Goal: Task Accomplishment & Management: Manage account settings

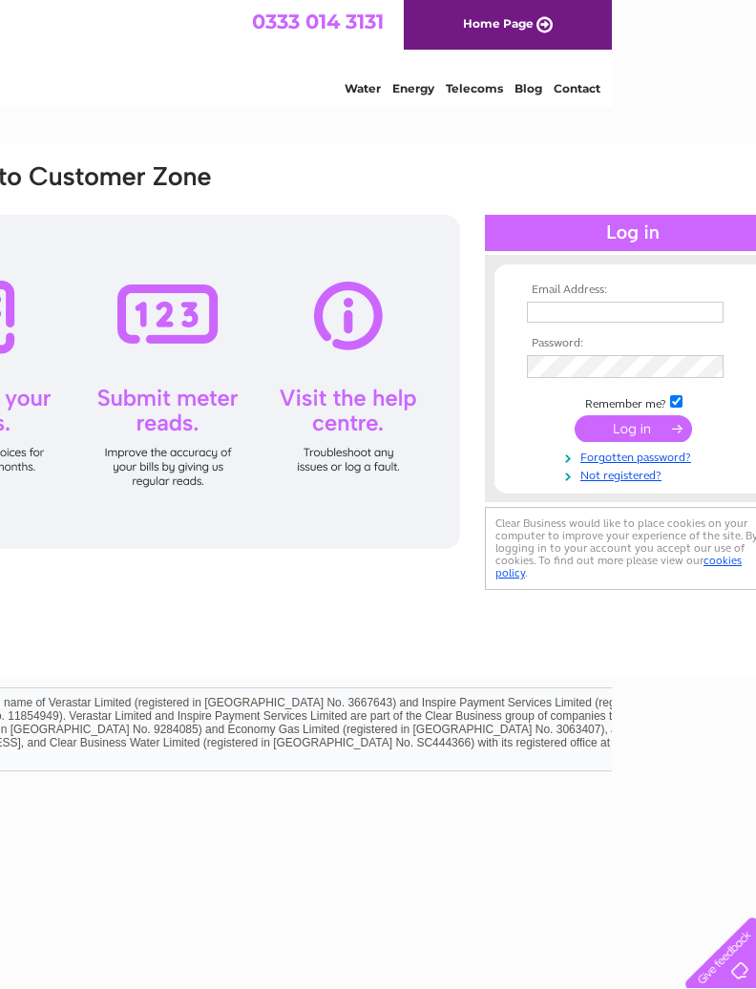
scroll to position [0, 189]
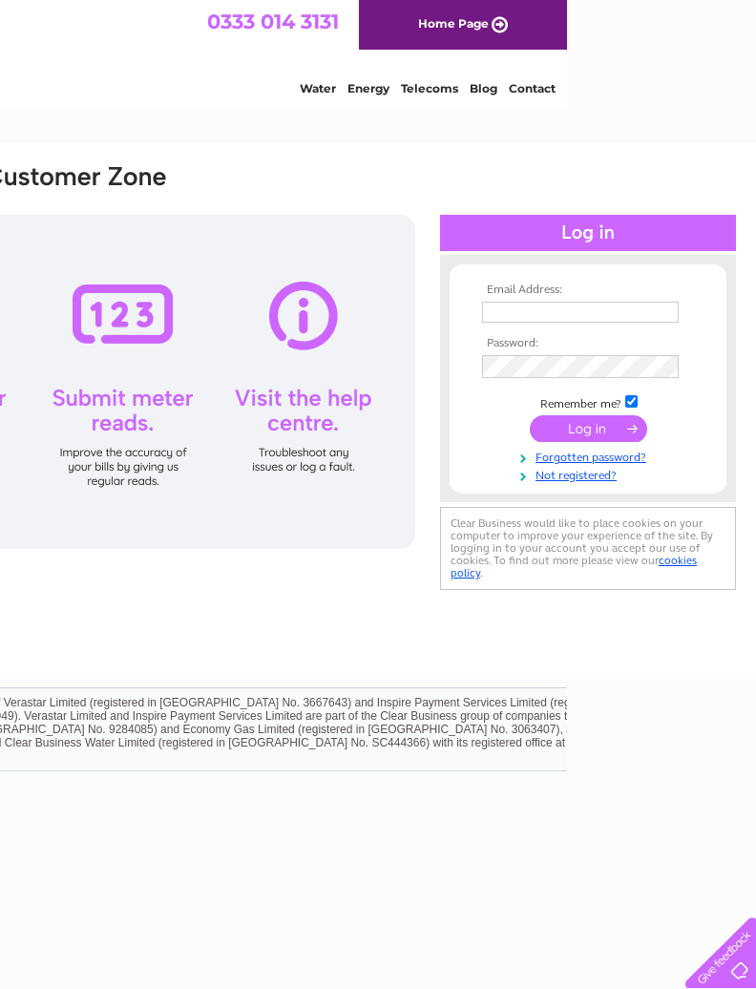
click at [593, 314] on input "text" at bounding box center [580, 312] width 197 height 21
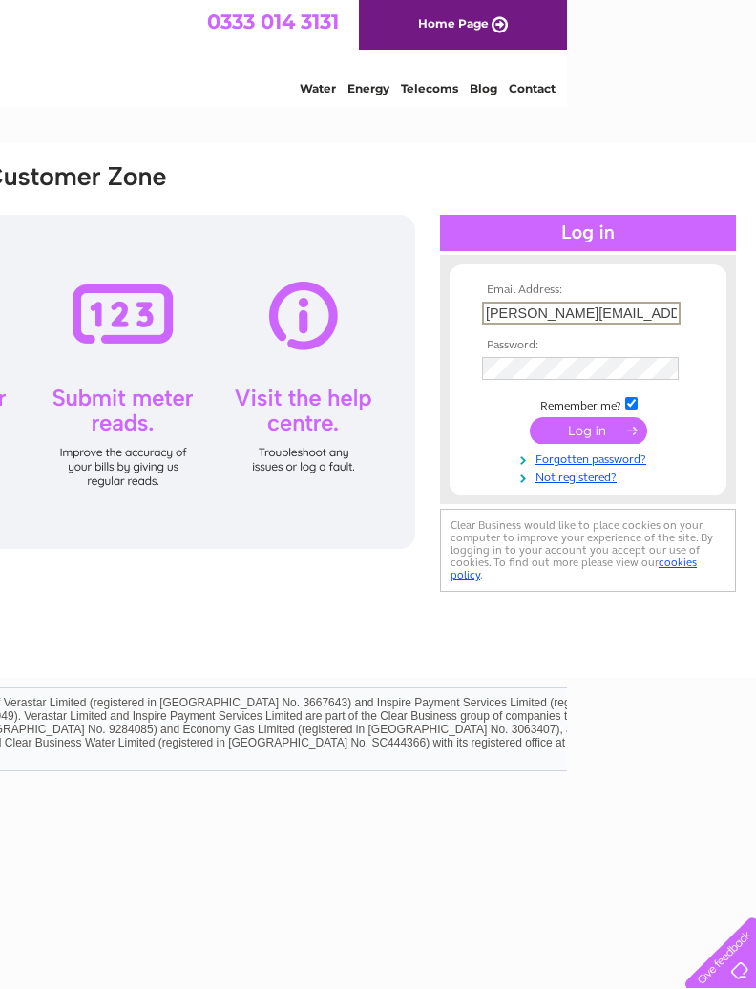
type input "Gordon@smartermoney.com"
click at [652, 315] on input "Gordon@smartermoney.com" at bounding box center [580, 312] width 197 height 21
click at [671, 316] on input "Gordon@smartermoney.com" at bounding box center [581, 313] width 199 height 23
click at [610, 439] on input "submit" at bounding box center [588, 430] width 117 height 27
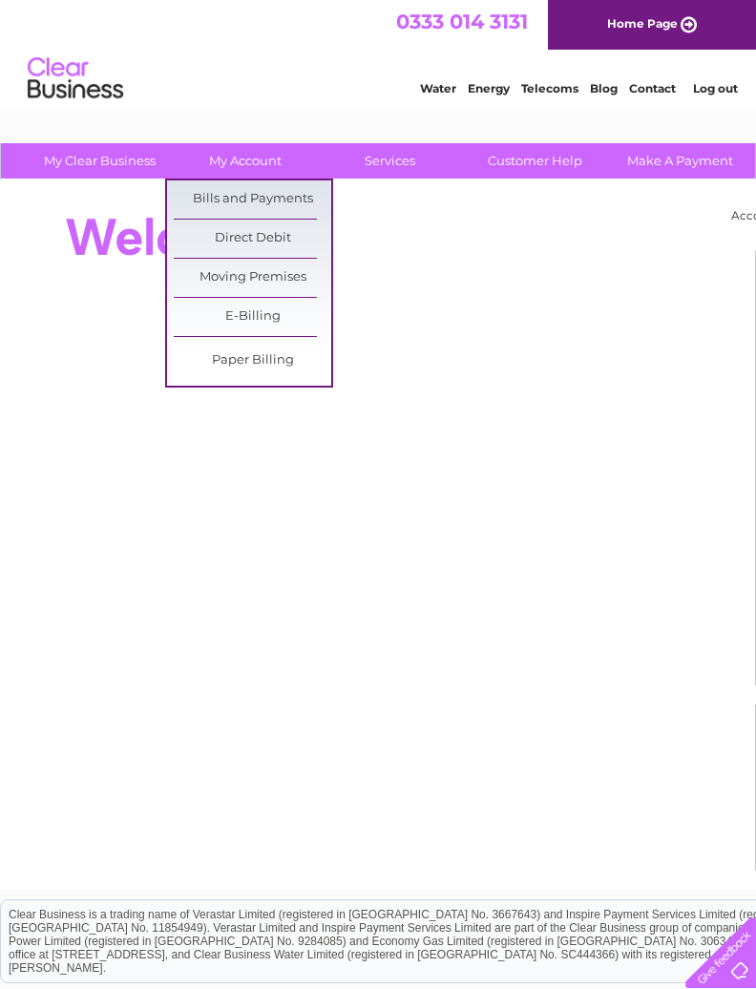
click at [276, 201] on link "Bills and Payments" at bounding box center [253, 199] width 158 height 38
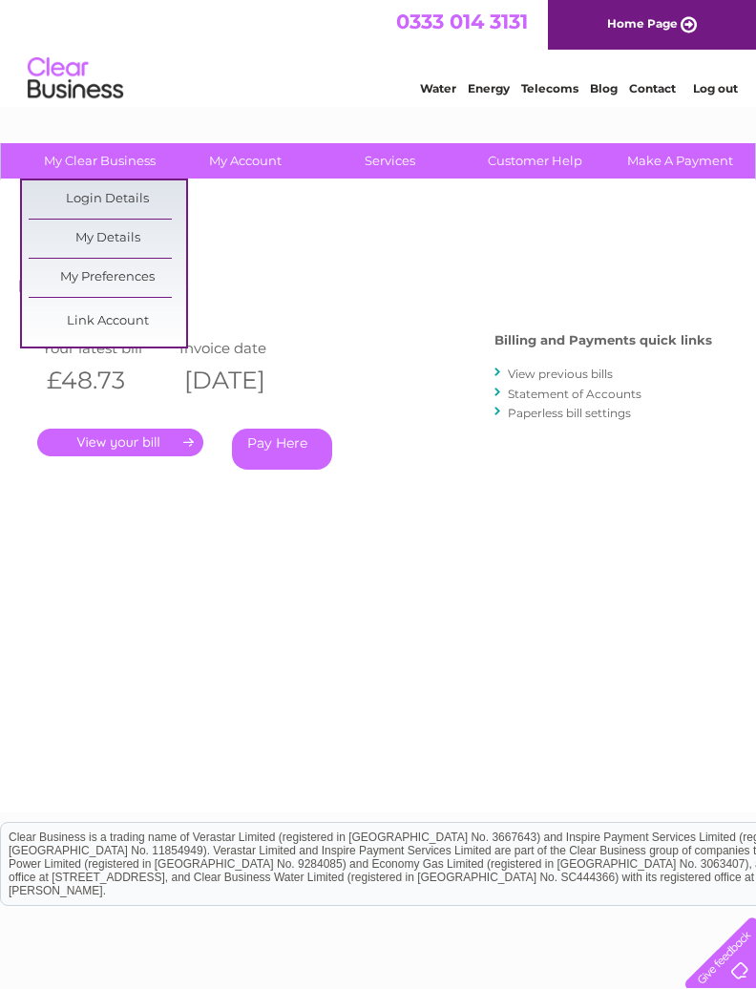
click at [449, 85] on link "Water" at bounding box center [438, 88] width 36 height 14
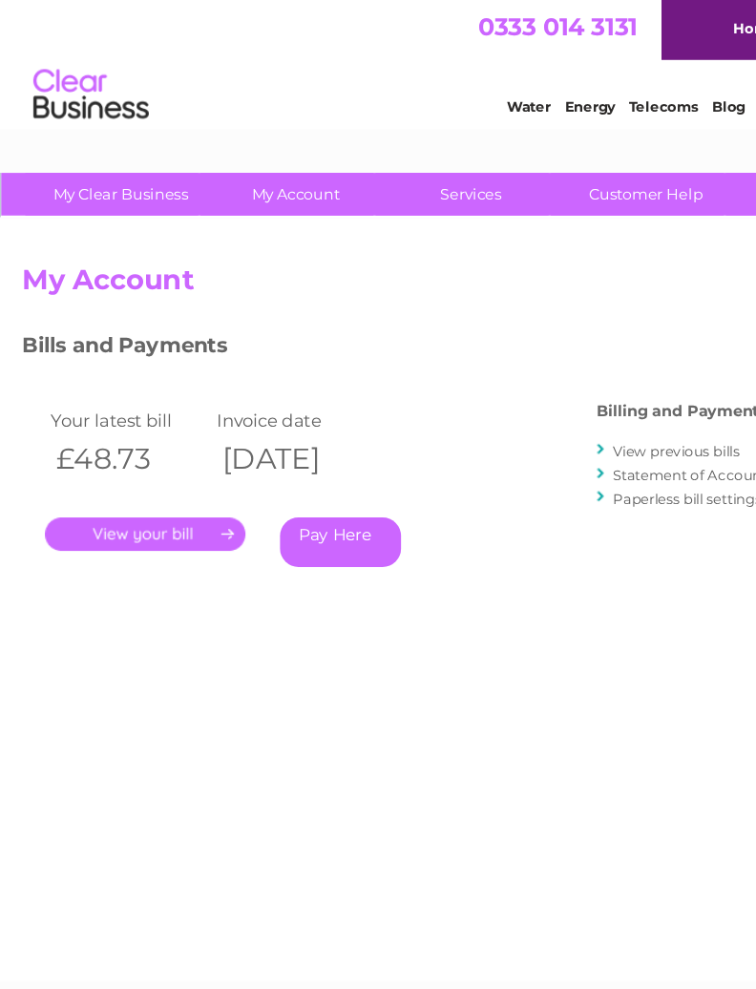
click at [75, 445] on link "." at bounding box center [120, 443] width 166 height 28
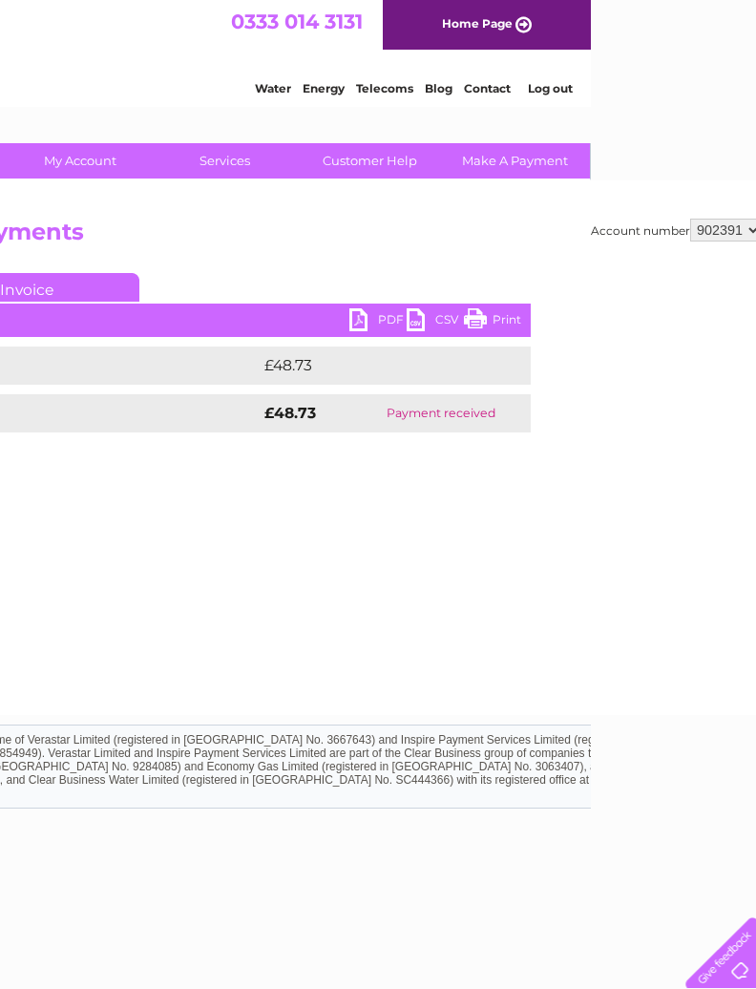
scroll to position [0, 189]
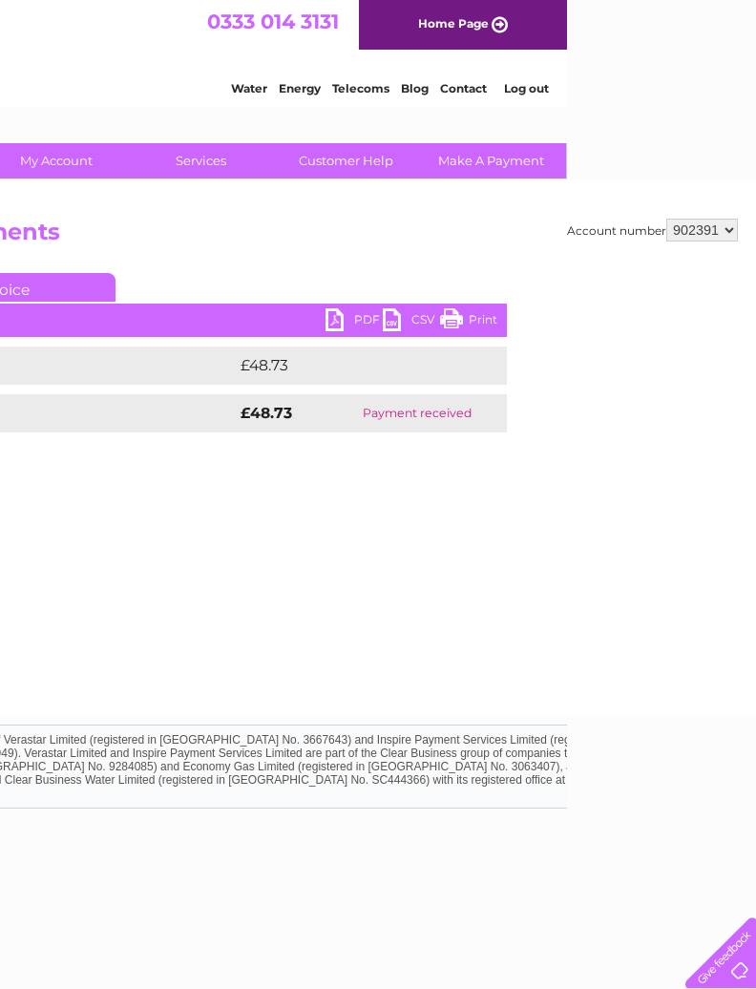
click at [730, 237] on select "902391" at bounding box center [703, 230] width 72 height 23
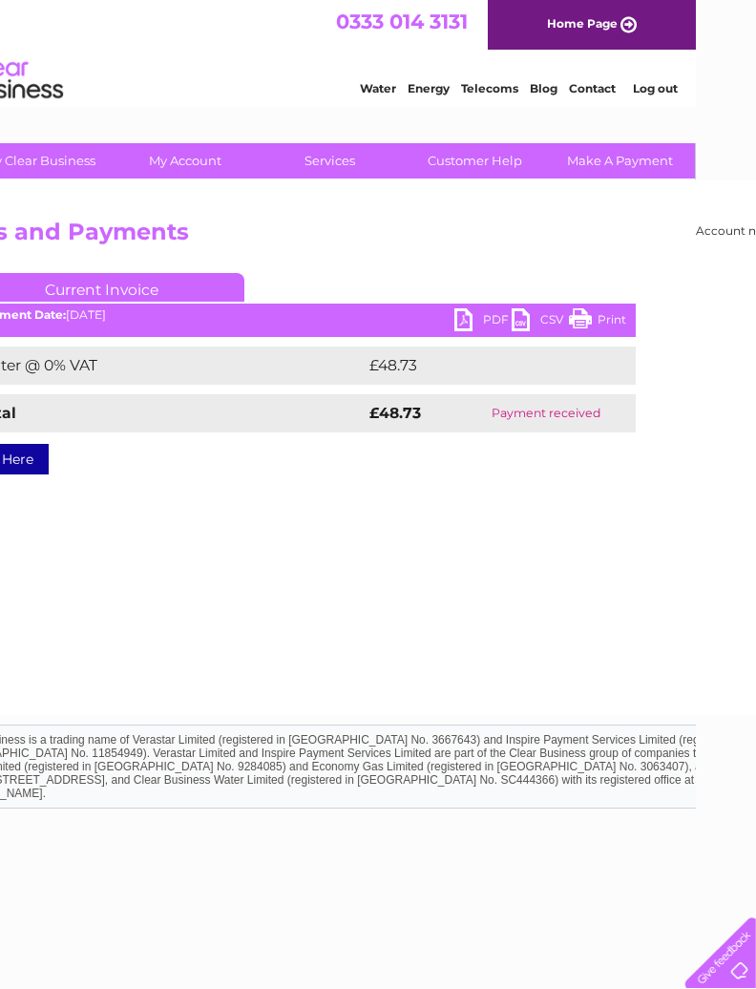
scroll to position [0, 0]
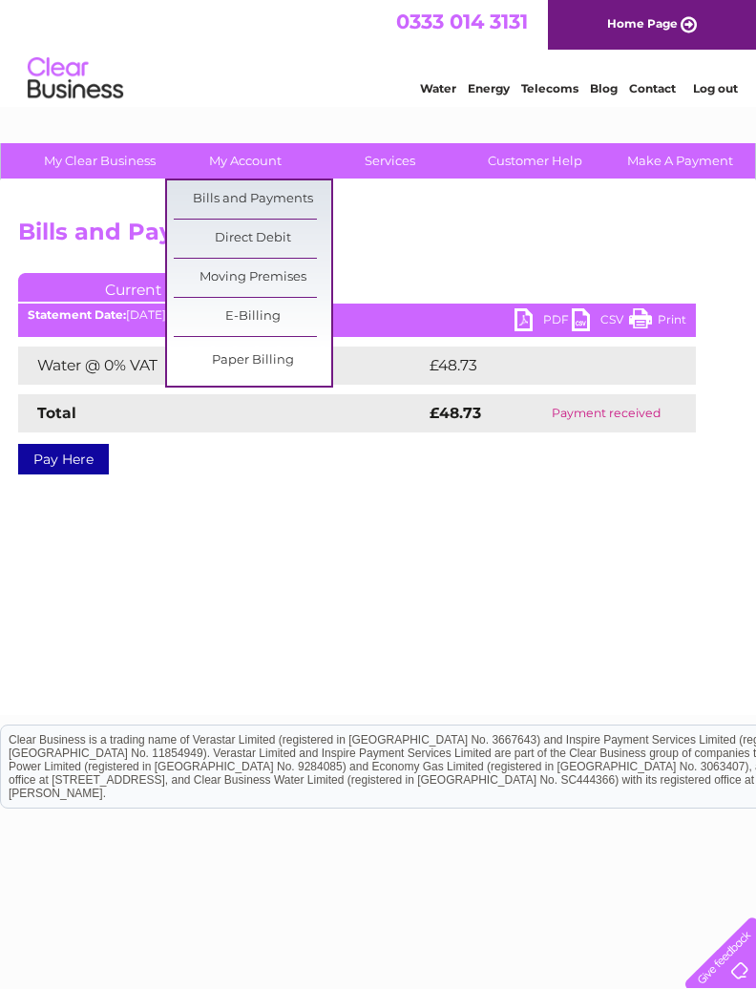
click at [293, 320] on link "E-Billing" at bounding box center [253, 317] width 158 height 38
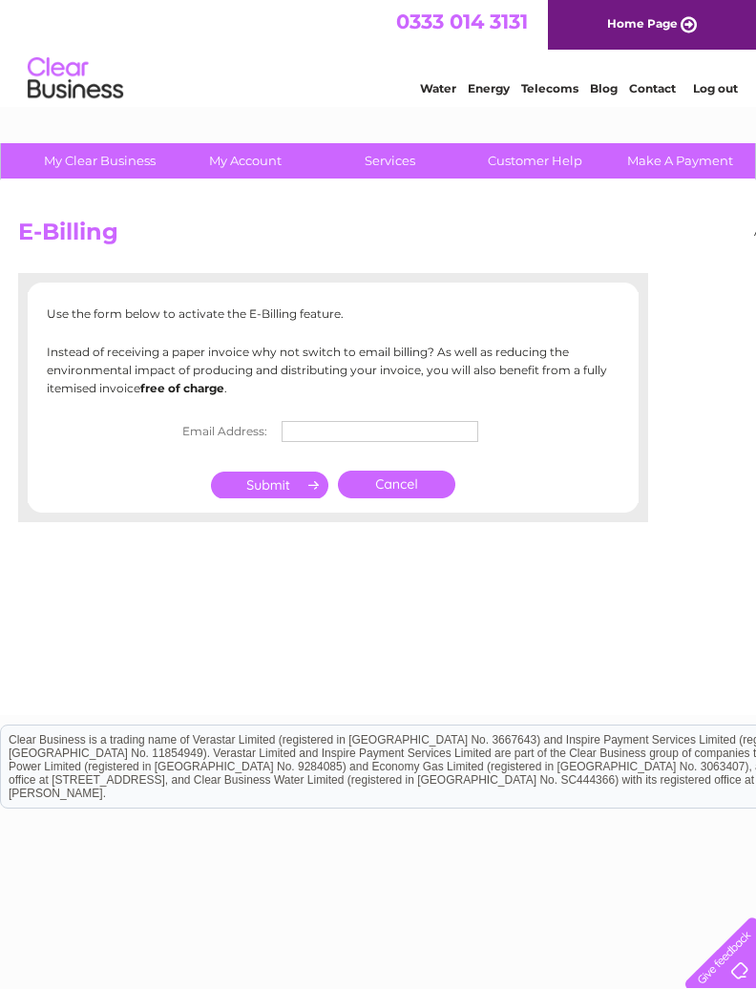
click at [421, 433] on input "text" at bounding box center [380, 431] width 197 height 21
type input "Gordon@smartermoney.com"
click at [299, 486] on input "submit" at bounding box center [269, 487] width 117 height 27
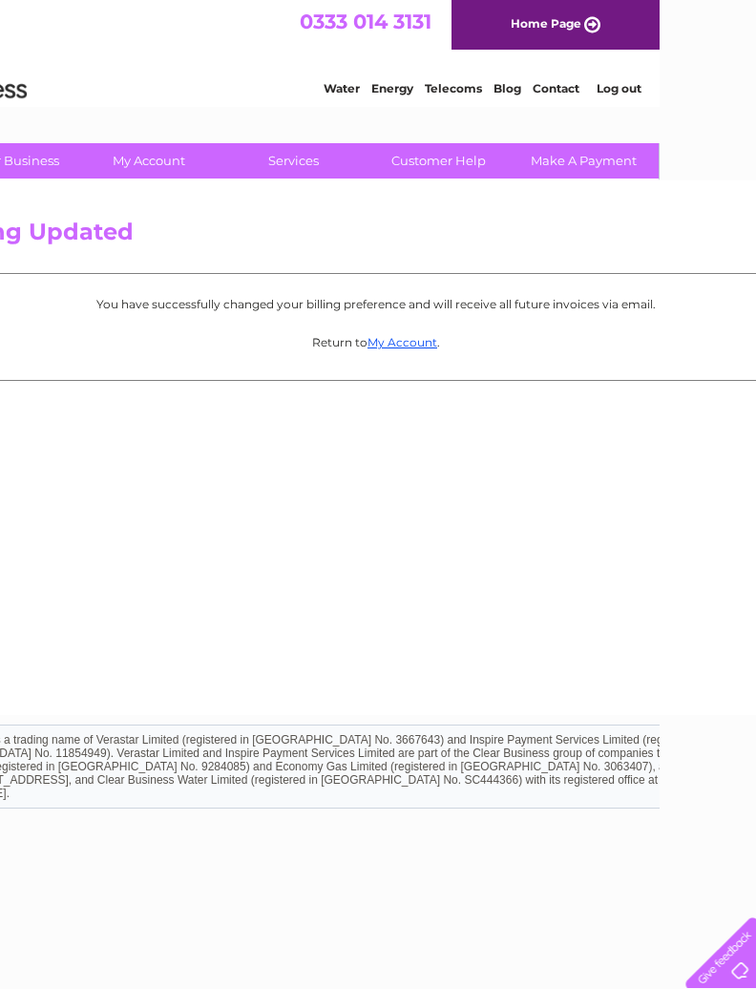
scroll to position [0, 98]
click at [430, 342] on link "My Account" at bounding box center [401, 342] width 70 height 14
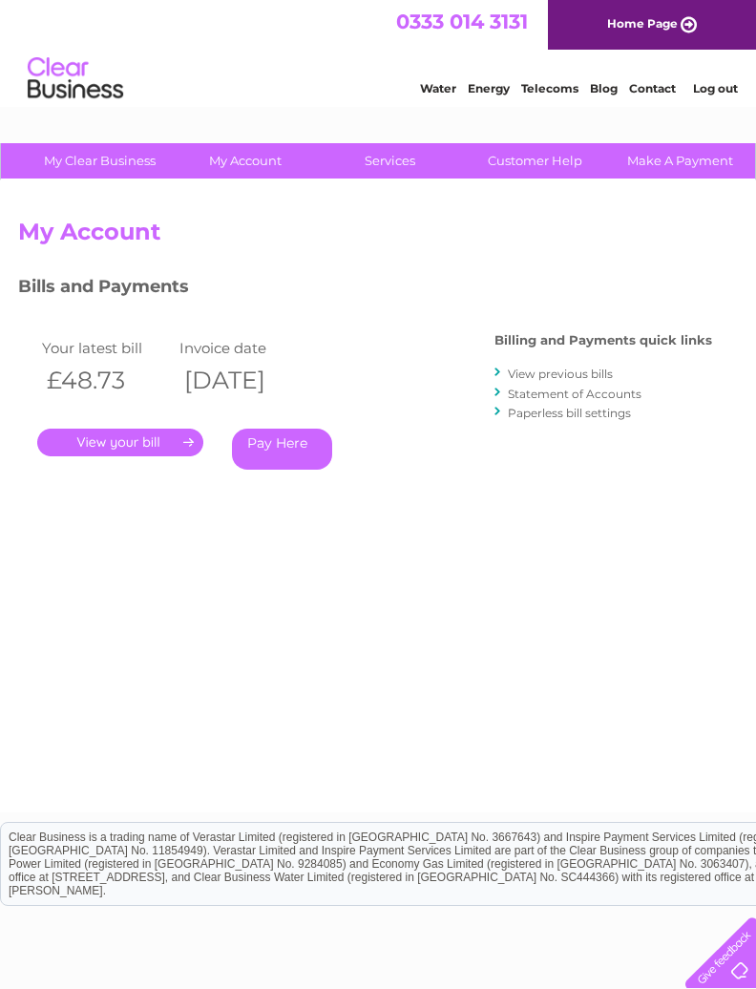
click at [596, 371] on link "View previous bills" at bounding box center [560, 374] width 105 height 14
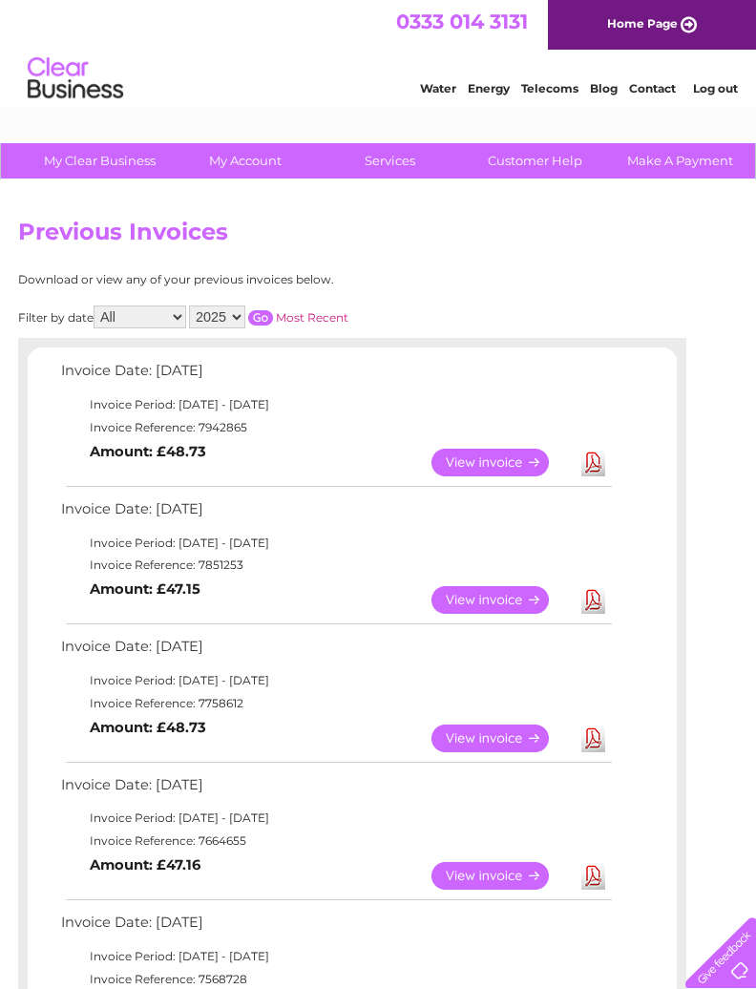
click at [493, 458] on link "View" at bounding box center [502, 463] width 140 height 28
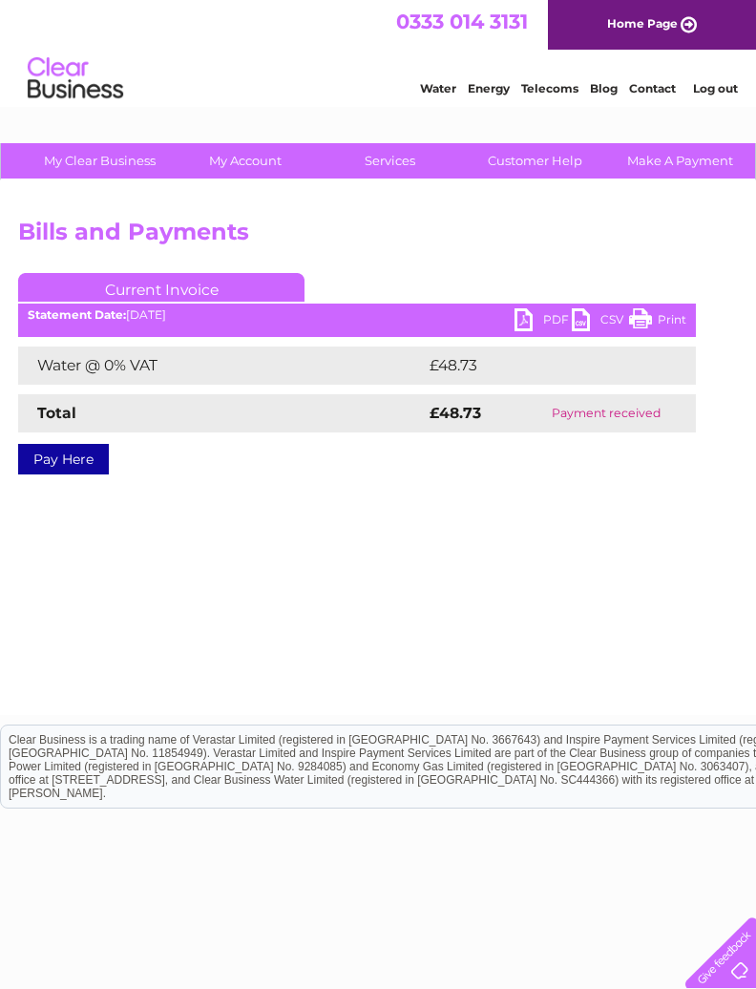
click at [525, 331] on link "PDF" at bounding box center [543, 322] width 57 height 28
click at [555, 323] on link "PDF" at bounding box center [543, 322] width 57 height 28
click at [528, 321] on link "PDF" at bounding box center [543, 322] width 57 height 28
click at [603, 532] on div "Account number 902391 Bills and Payments Current Invoice PDF CSV Print £48.73" at bounding box center [472, 447] width 945 height 535
click at [102, 459] on link "Pay Here" at bounding box center [63, 459] width 91 height 31
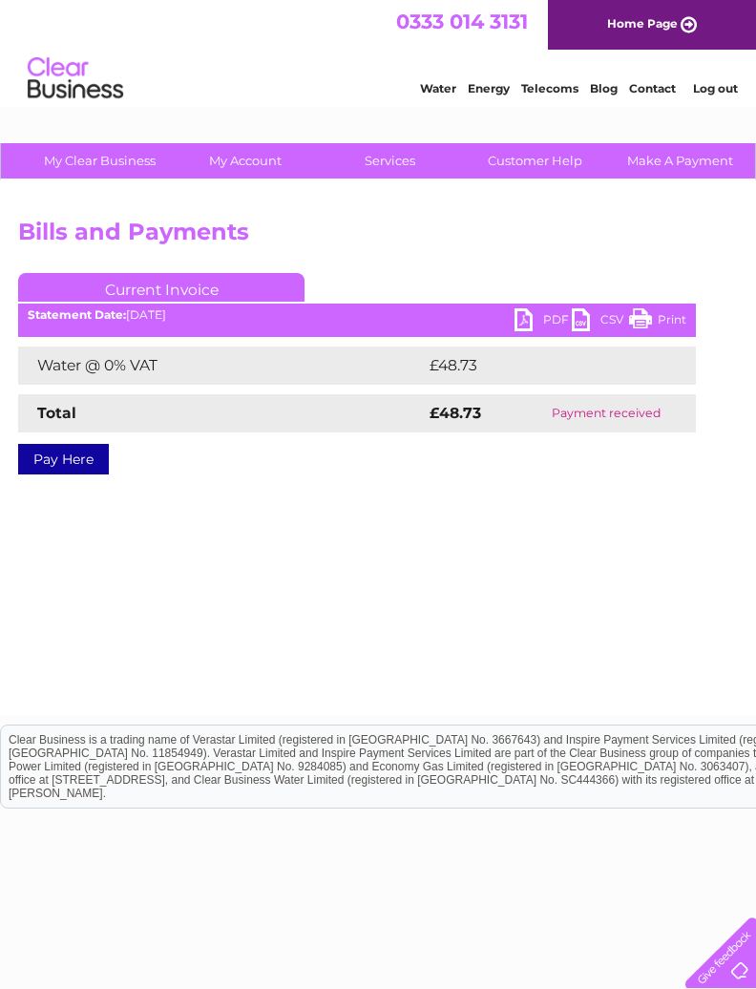
click at [726, 95] on link "Log out" at bounding box center [715, 88] width 45 height 14
